Goal: Task Accomplishment & Management: Complete application form

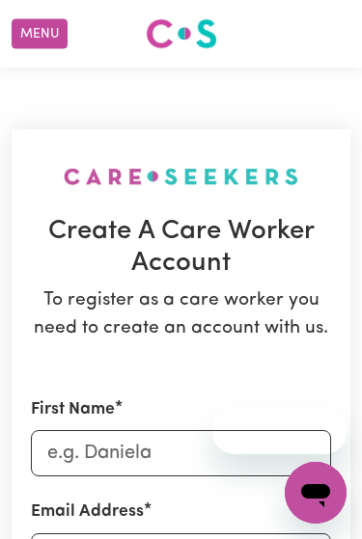
click at [163, 452] on div at bounding box center [253, 430] width 186 height 47
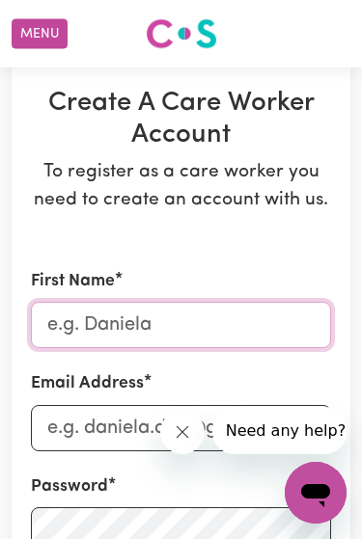
click at [177, 322] on input "First Name" at bounding box center [181, 325] width 300 height 46
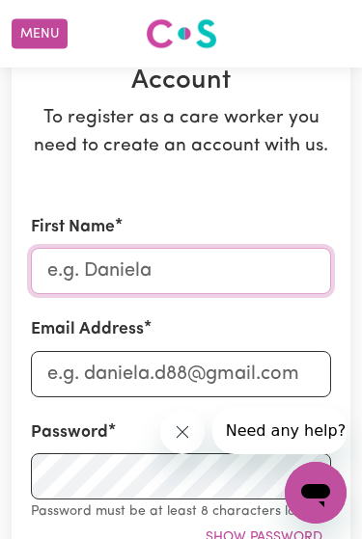
click at [196, 271] on input "First Name" at bounding box center [181, 271] width 300 height 46
click at [195, 271] on input "First Name" at bounding box center [181, 271] width 300 height 46
click at [179, 265] on input "First Name" at bounding box center [181, 271] width 300 height 46
click at [204, 283] on input "First Name" at bounding box center [181, 271] width 300 height 46
click at [192, 267] on input "First Name" at bounding box center [181, 271] width 300 height 46
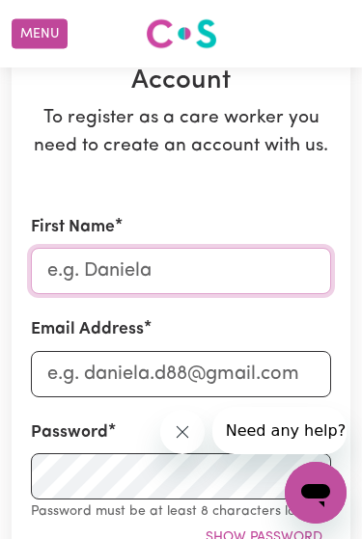
click at [192, 267] on input "First Name" at bounding box center [181, 271] width 300 height 46
click at [191, 262] on input "First Name" at bounding box center [181, 271] width 300 height 46
click at [213, 263] on input "First Name" at bounding box center [181, 271] width 300 height 46
click at [209, 282] on input "First Name" at bounding box center [181, 271] width 300 height 46
click at [208, 281] on input "First Name" at bounding box center [181, 271] width 300 height 46
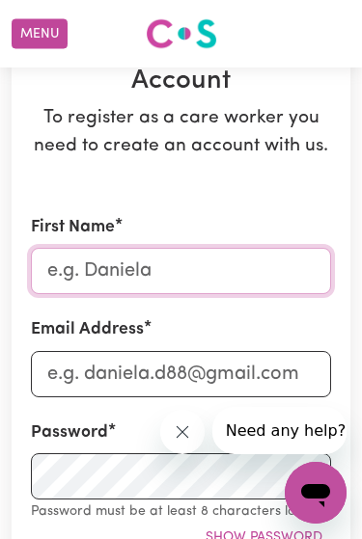
click at [199, 259] on input "First Name" at bounding box center [181, 271] width 300 height 46
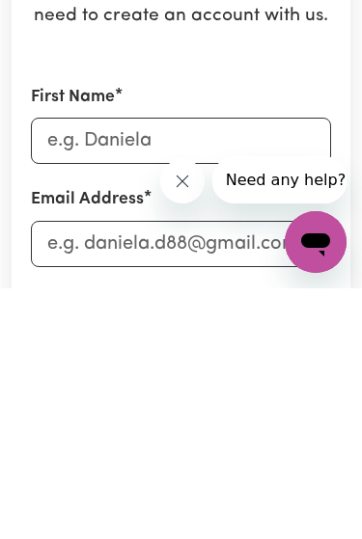
scroll to position [63, 0]
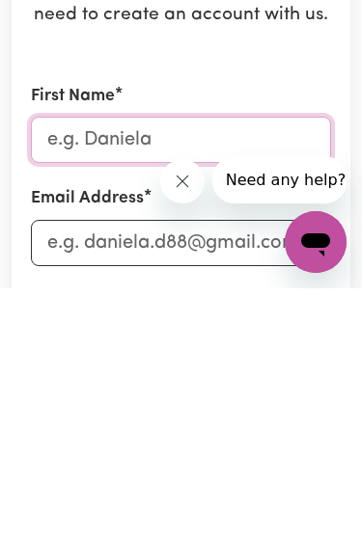
click at [81, 368] on input "First Name" at bounding box center [181, 391] width 300 height 46
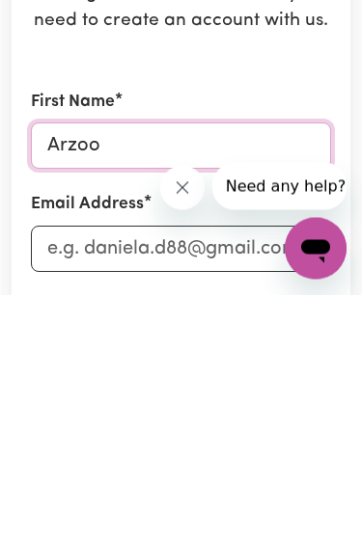
type input "Arzoo"
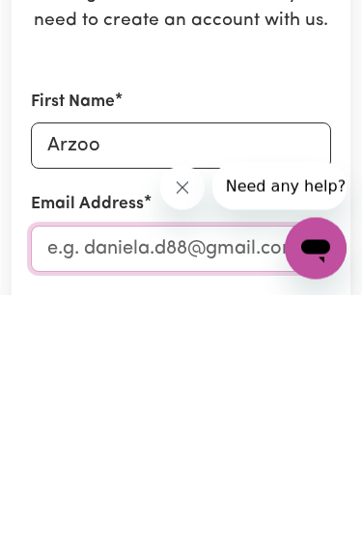
click at [146, 471] on input "Email Address" at bounding box center [181, 494] width 300 height 46
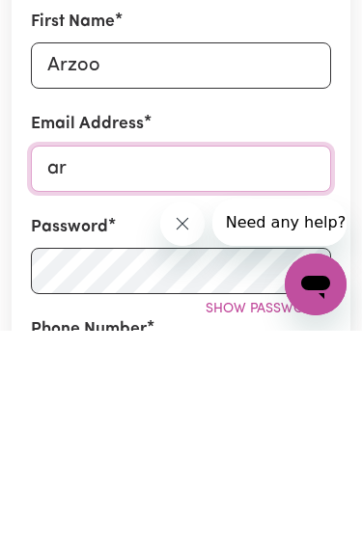
type input "a"
type input "r"
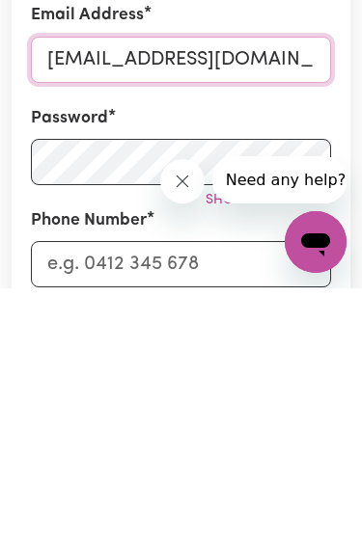
scroll to position [268, 0]
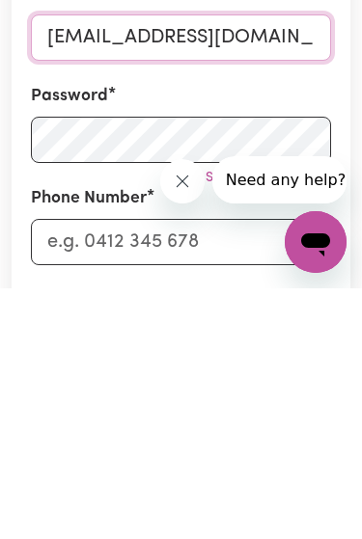
type input "[EMAIL_ADDRESS][DOMAIN_NAME]"
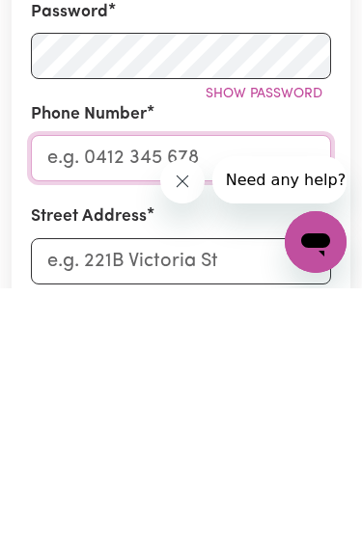
click at [106, 386] on input "Phone Number" at bounding box center [181, 409] width 300 height 46
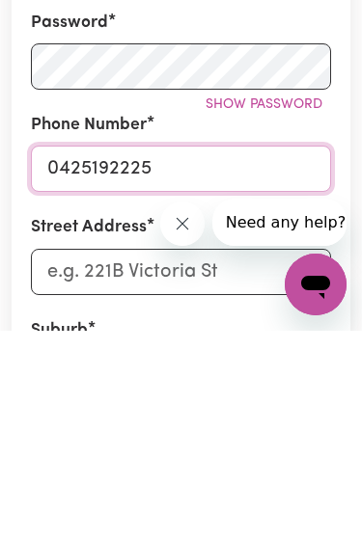
type input "0425192225"
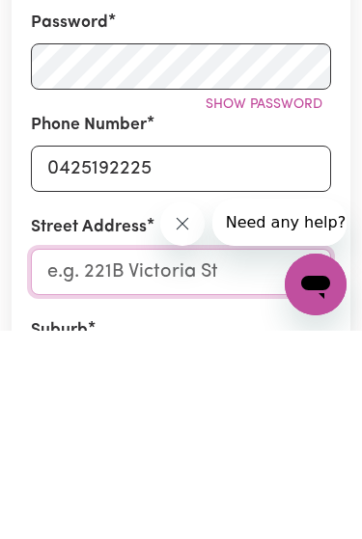
click at [204, 457] on input "Street Address" at bounding box center [181, 480] width 300 height 46
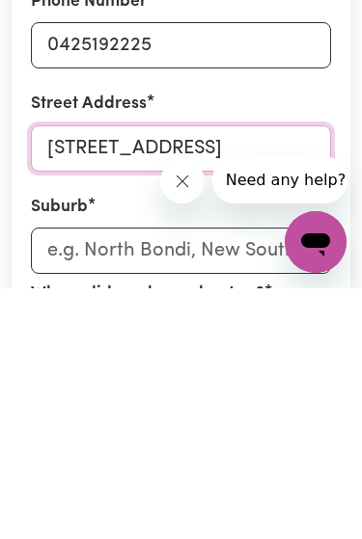
type input "[STREET_ADDRESS]"
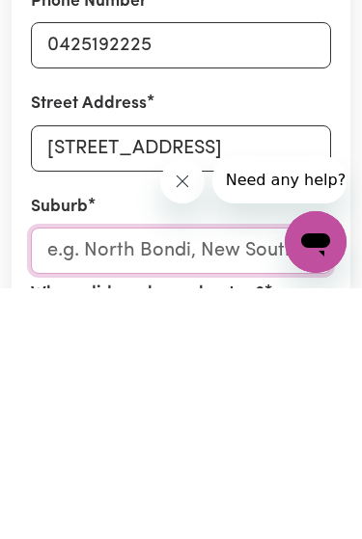
click at [236, 478] on input "text" at bounding box center [181, 501] width 300 height 46
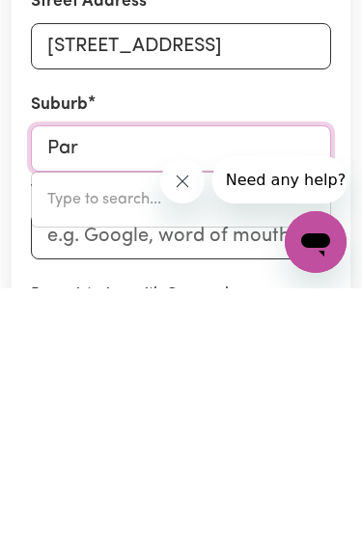
type input "Para"
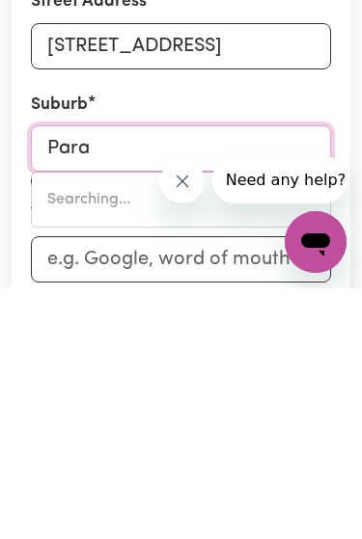
type input "Para, [GEOGRAPHIC_DATA], 2648"
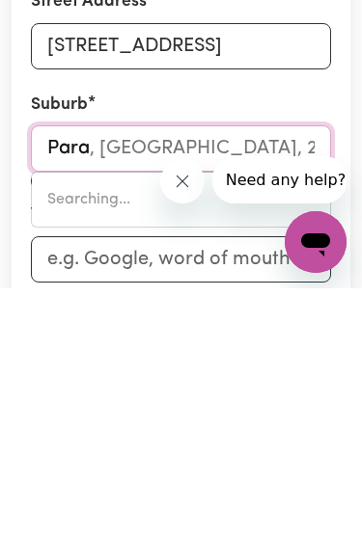
type input "Paral"
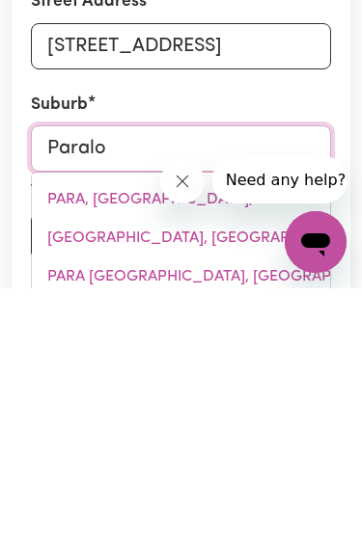
type input "Paralow"
type input "ParalowIE, [GEOGRAPHIC_DATA], 5108"
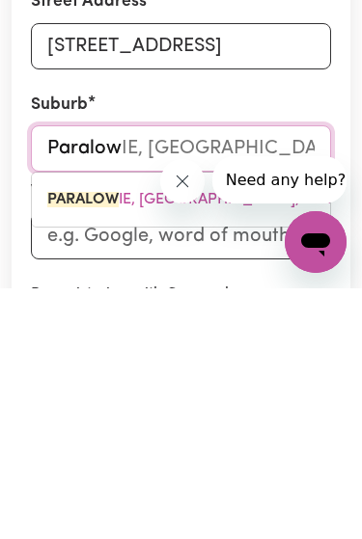
type input "Paralowi"
type input "ParalowiE, [GEOGRAPHIC_DATA], 5108"
type input "Paralowie"
type input "Paralowie, [GEOGRAPHIC_DATA], 5108"
click at [114, 443] on mark "PARALOWIE" at bounding box center [89, 450] width 85 height 15
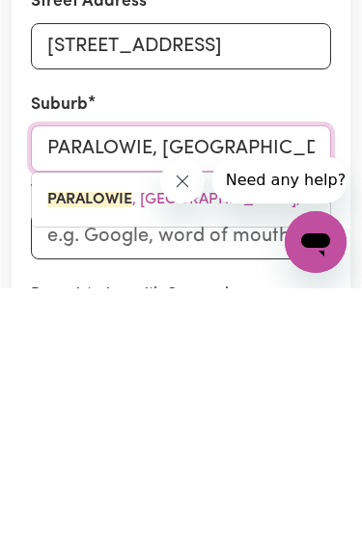
scroll to position [819, 0]
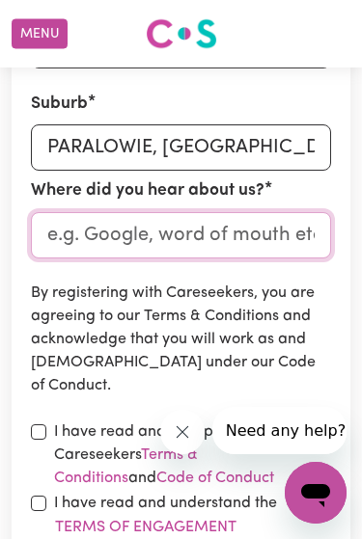
click at [280, 227] on input "Where did you hear about us?" at bounding box center [181, 235] width 300 height 46
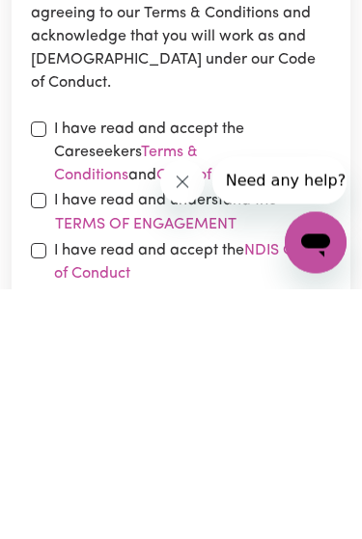
type input "Google"
click at [38, 372] on input "checkbox" at bounding box center [38, 379] width 15 height 15
checkbox input "true"
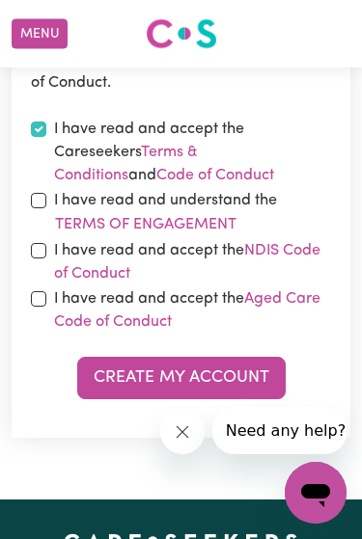
click at [43, 193] on input "checkbox" at bounding box center [38, 200] width 15 height 15
checkbox input "true"
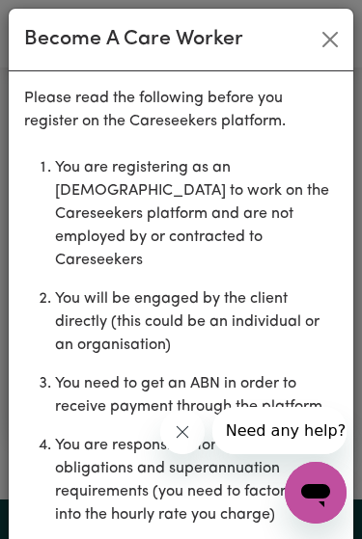
scroll to position [0, 0]
click at [341, 38] on button "Close" at bounding box center [329, 39] width 31 height 31
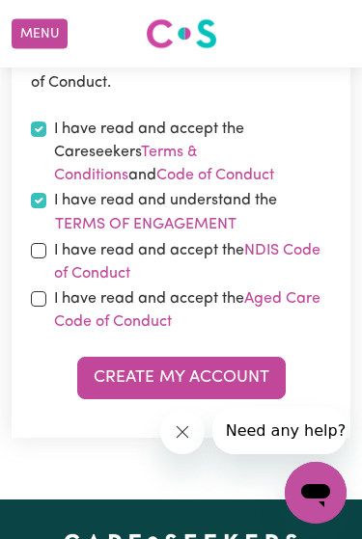
click at [35, 239] on div "I have read and accept the NDIS Code of Conduct" at bounding box center [181, 262] width 300 height 46
click at [37, 248] on input "checkbox" at bounding box center [38, 250] width 15 height 15
checkbox input "true"
click at [34, 296] on input "checkbox" at bounding box center [38, 298] width 15 height 15
checkbox input "true"
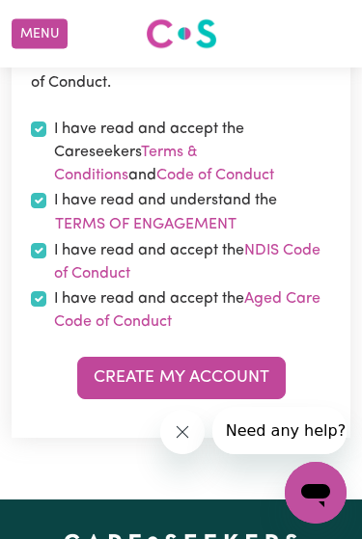
click at [123, 372] on button "Create My Account" at bounding box center [181, 378] width 208 height 42
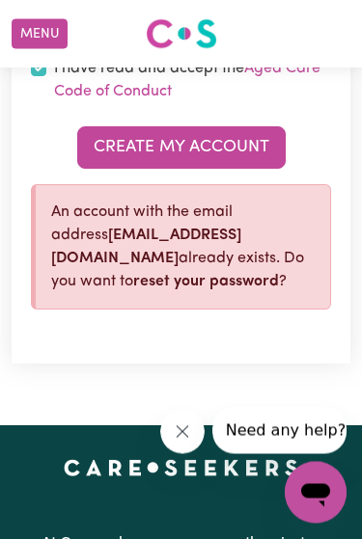
scroll to position [1354, 0]
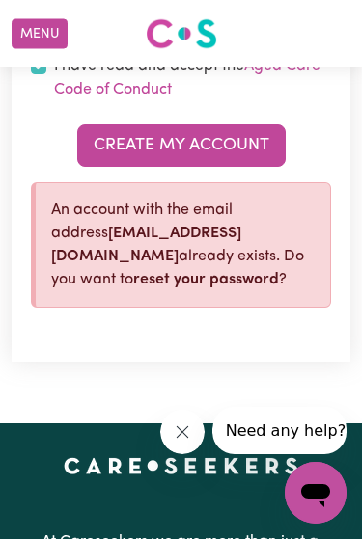
click at [133, 281] on link "reset your password" at bounding box center [206, 279] width 146 height 15
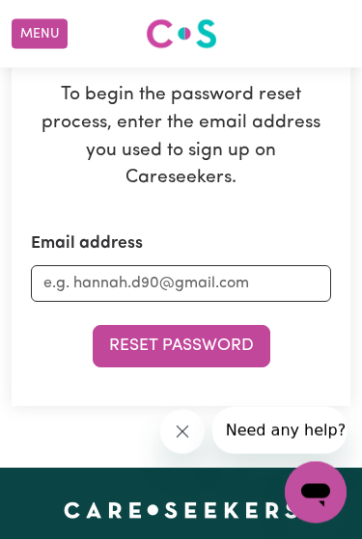
scroll to position [141, 0]
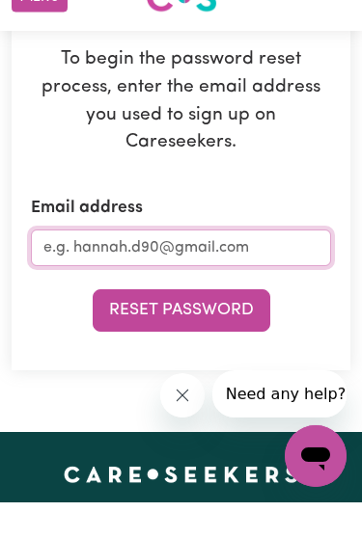
click at [234, 273] on input "Email address" at bounding box center [181, 284] width 300 height 37
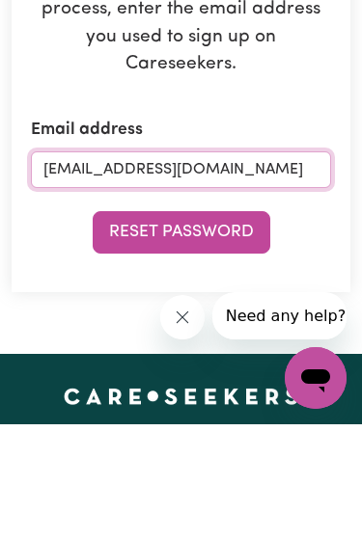
type input "[EMAIL_ADDRESS][DOMAIN_NAME]"
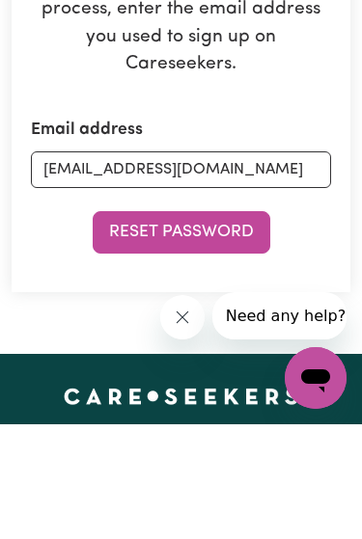
click at [231, 326] on button "Reset Password" at bounding box center [181, 347] width 177 height 42
